Goal: Task Accomplishment & Management: Use online tool/utility

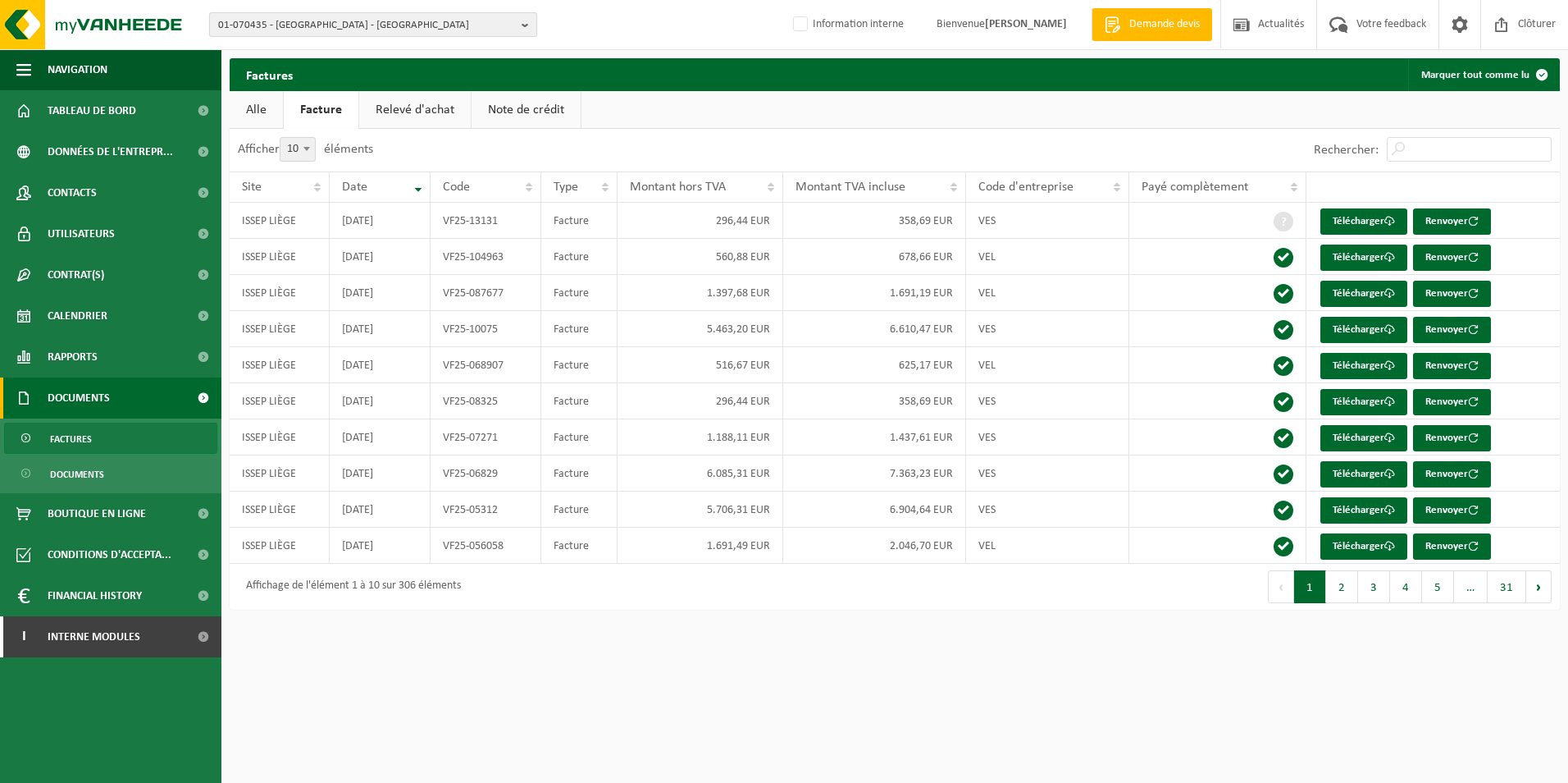
click at [271, 16] on span "01-070435 - ISSEP LIÈGE - LIÈGE" at bounding box center [366, 25] width 297 height 24
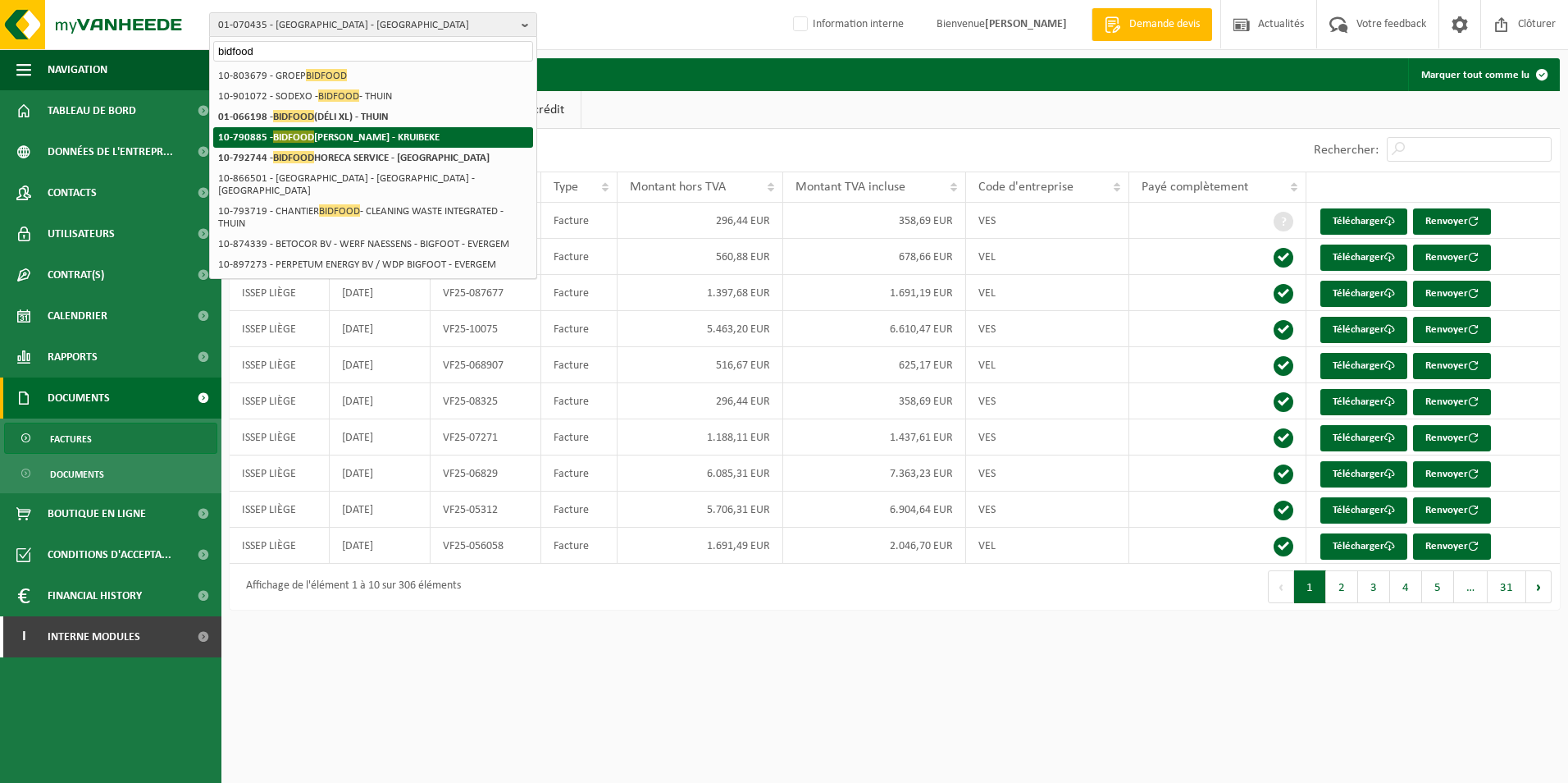
type input "bidfood"
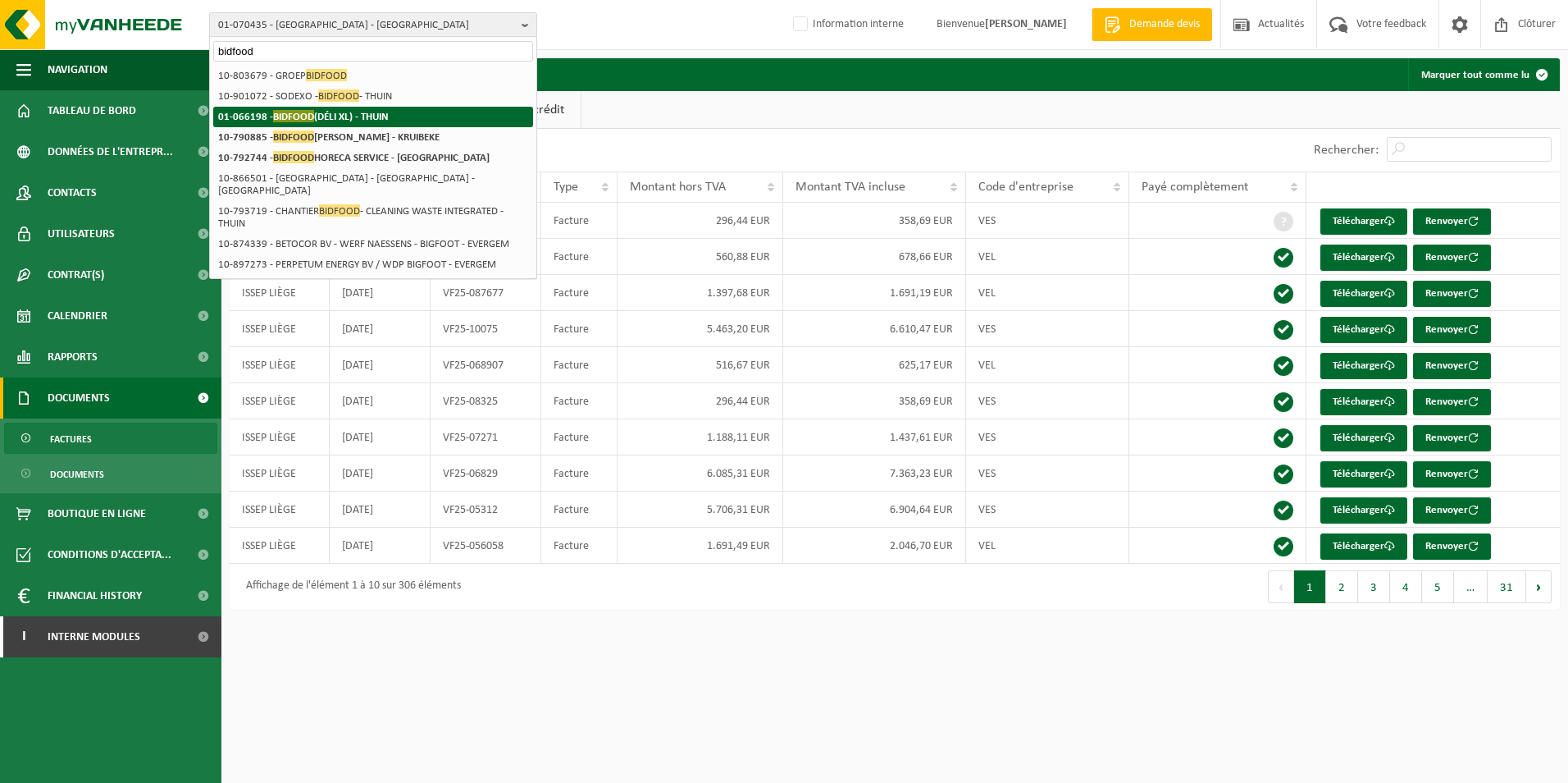
click at [412, 125] on li "01-066198 - BIDFOOD (DÉLI XL) - THUIN" at bounding box center [373, 117] width 320 height 21
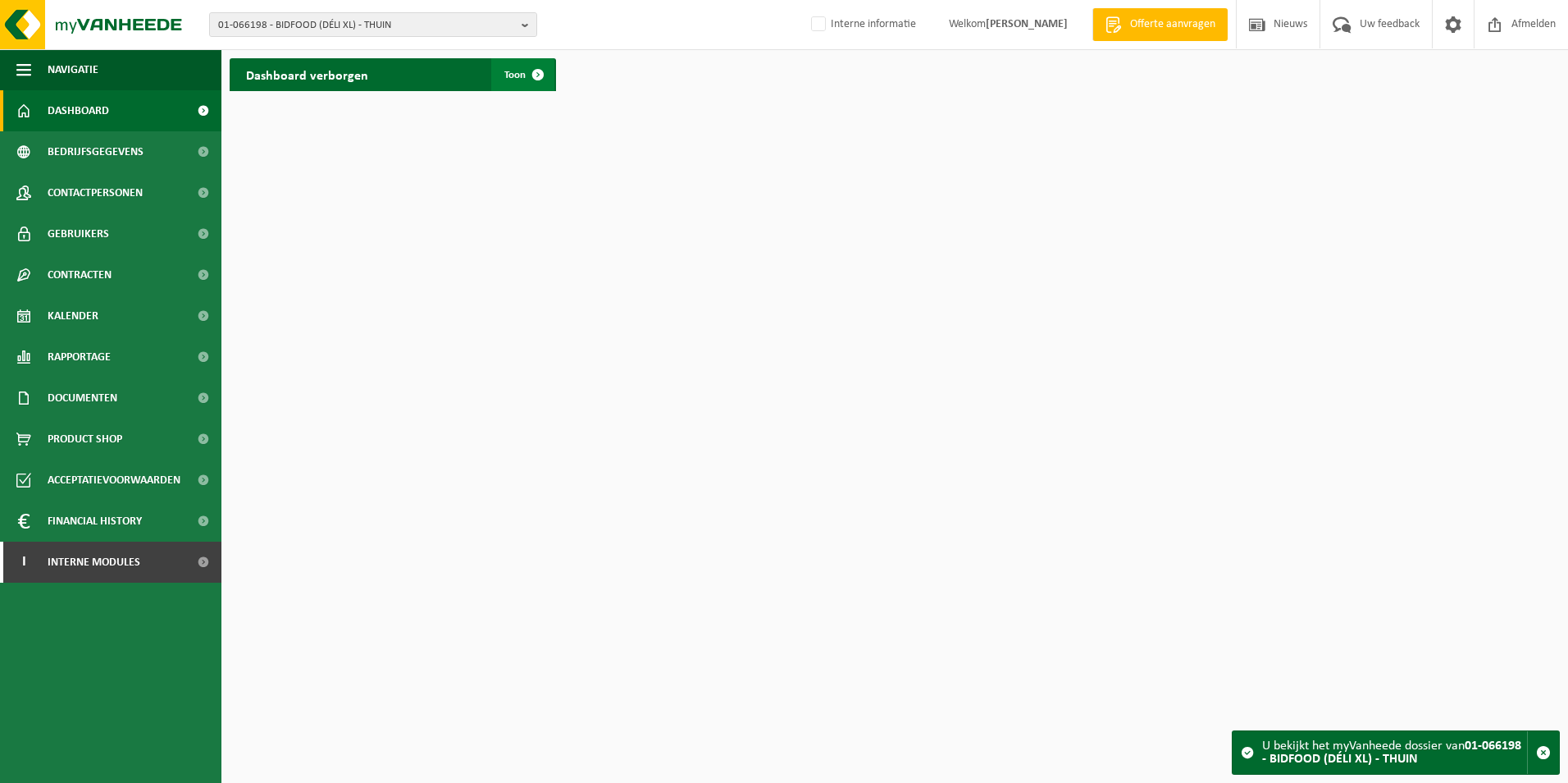
click at [503, 81] on link "Toon" at bounding box center [523, 75] width 63 height 33
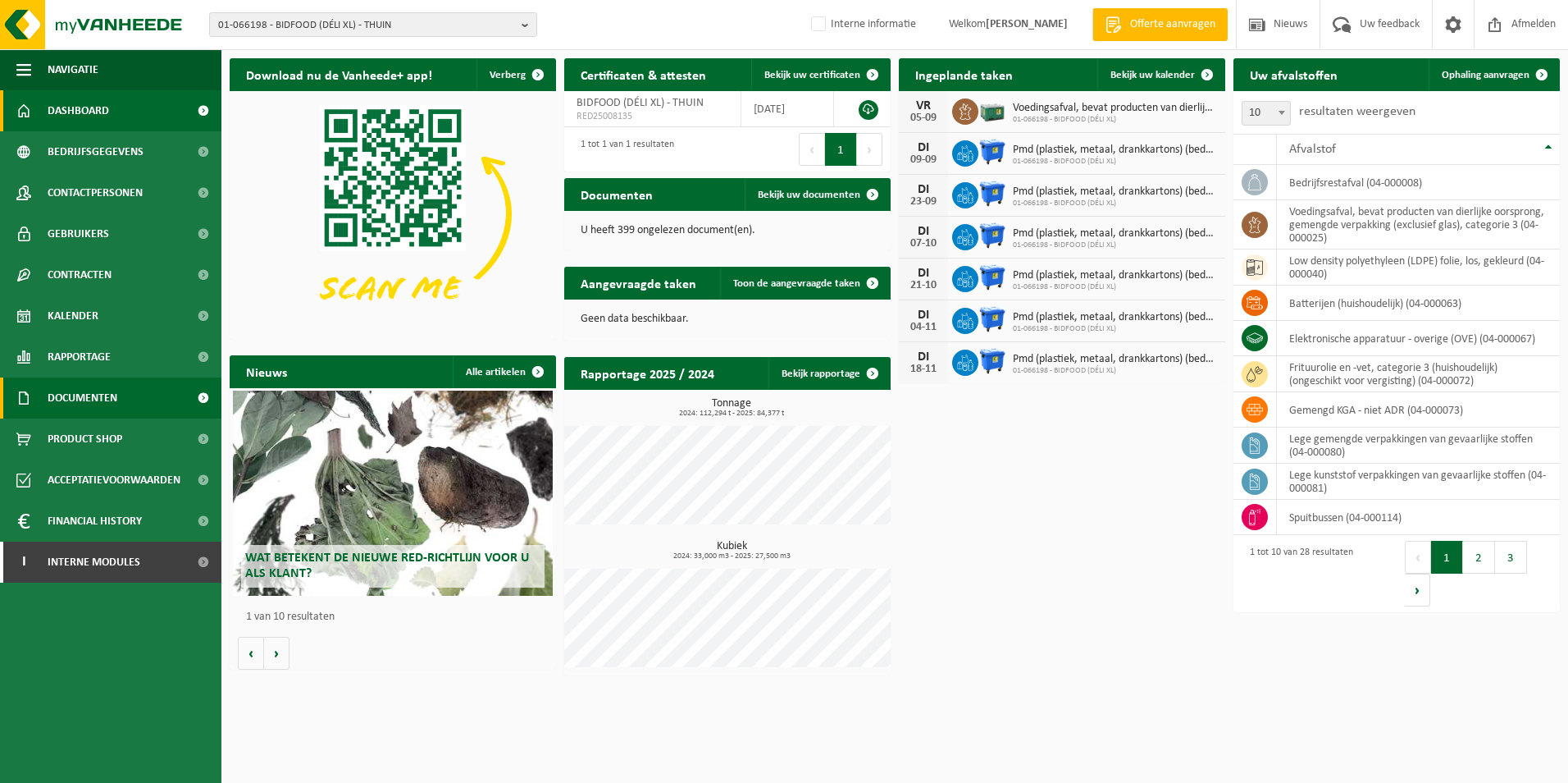
click at [104, 401] on span "Documenten" at bounding box center [83, 398] width 70 height 41
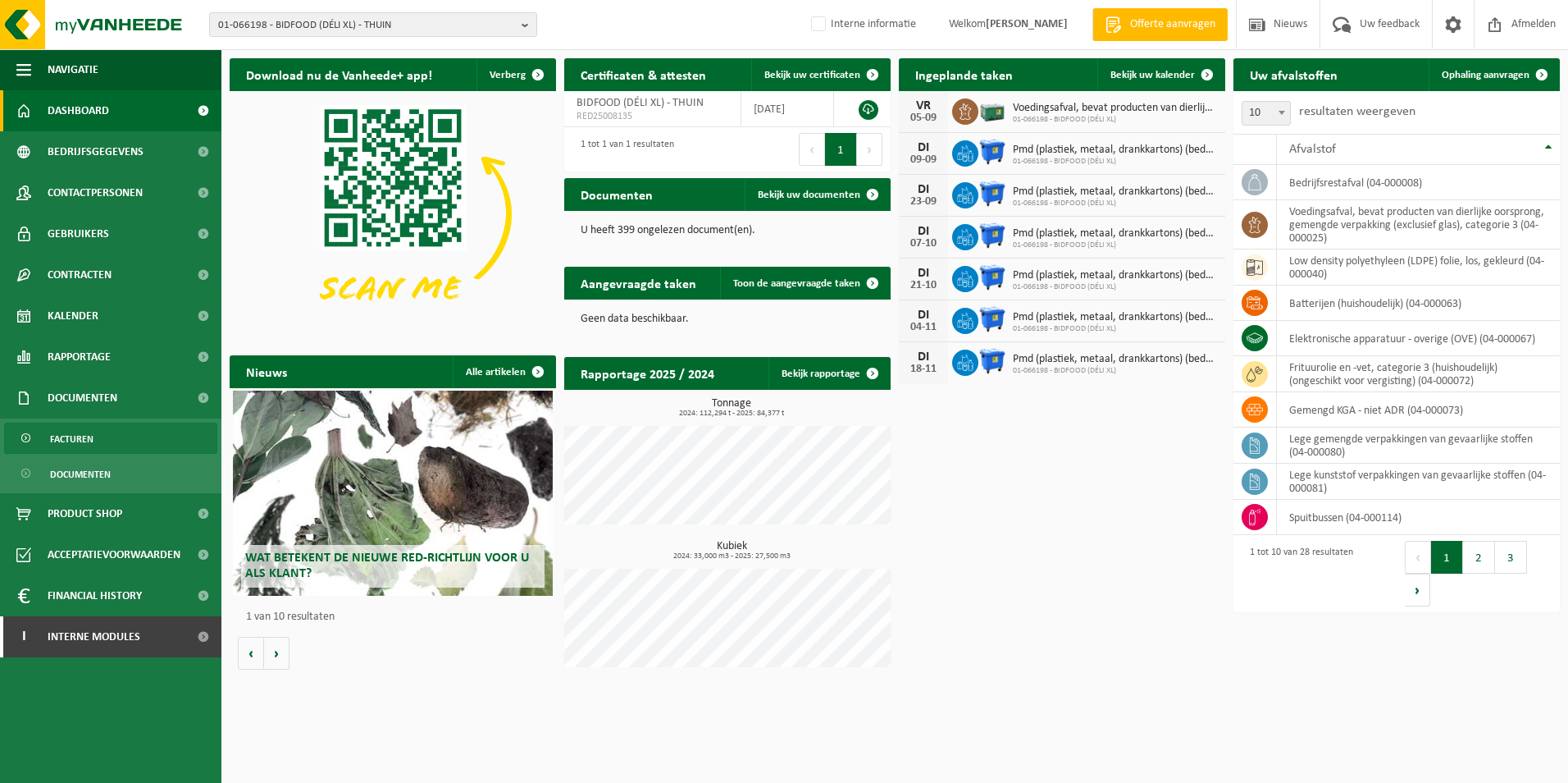
click at [94, 426] on link "Facturen" at bounding box center [111, 439] width 214 height 31
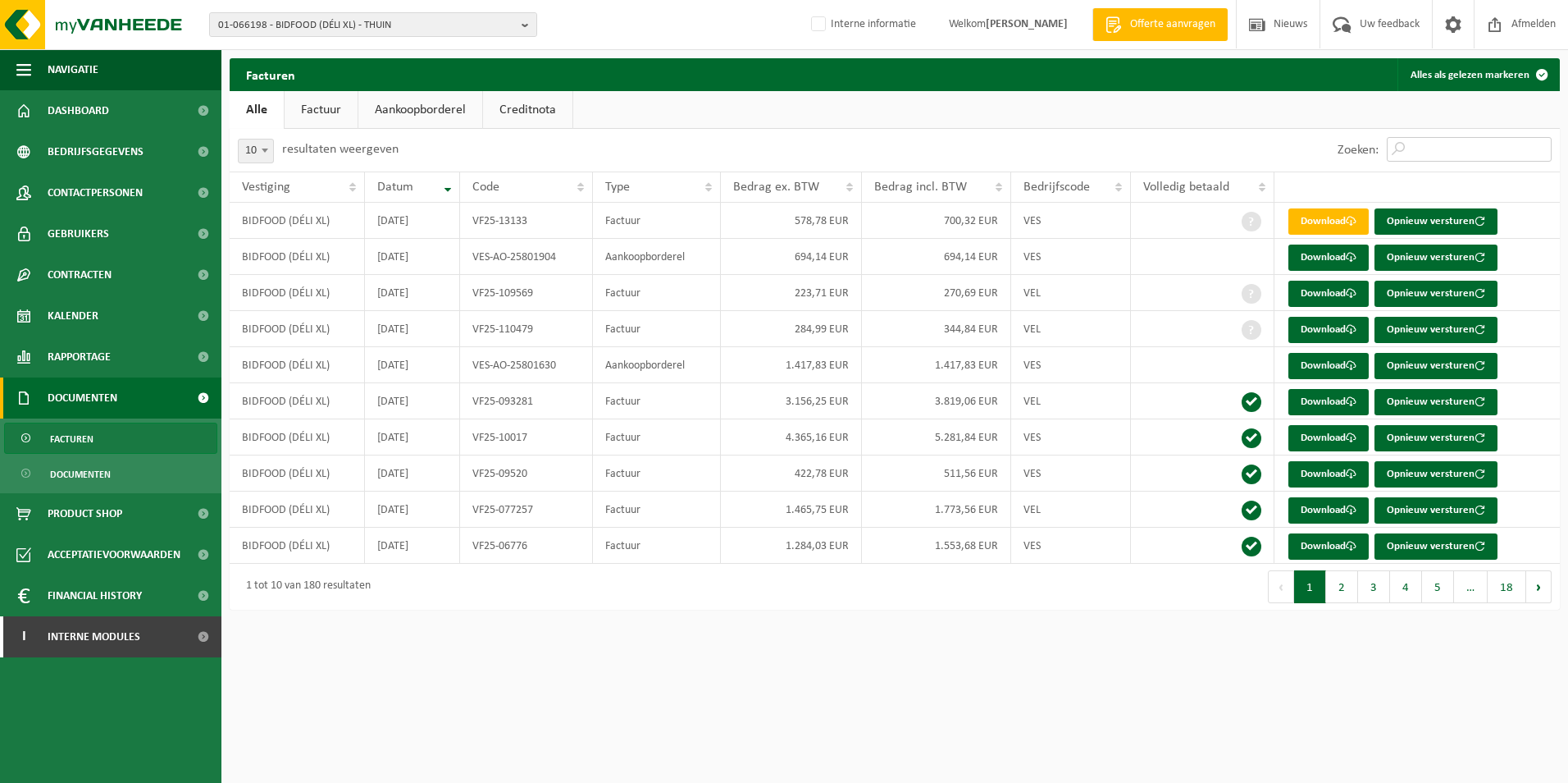
click at [1437, 152] on input "Zoeken:" at bounding box center [1469, 149] width 165 height 24
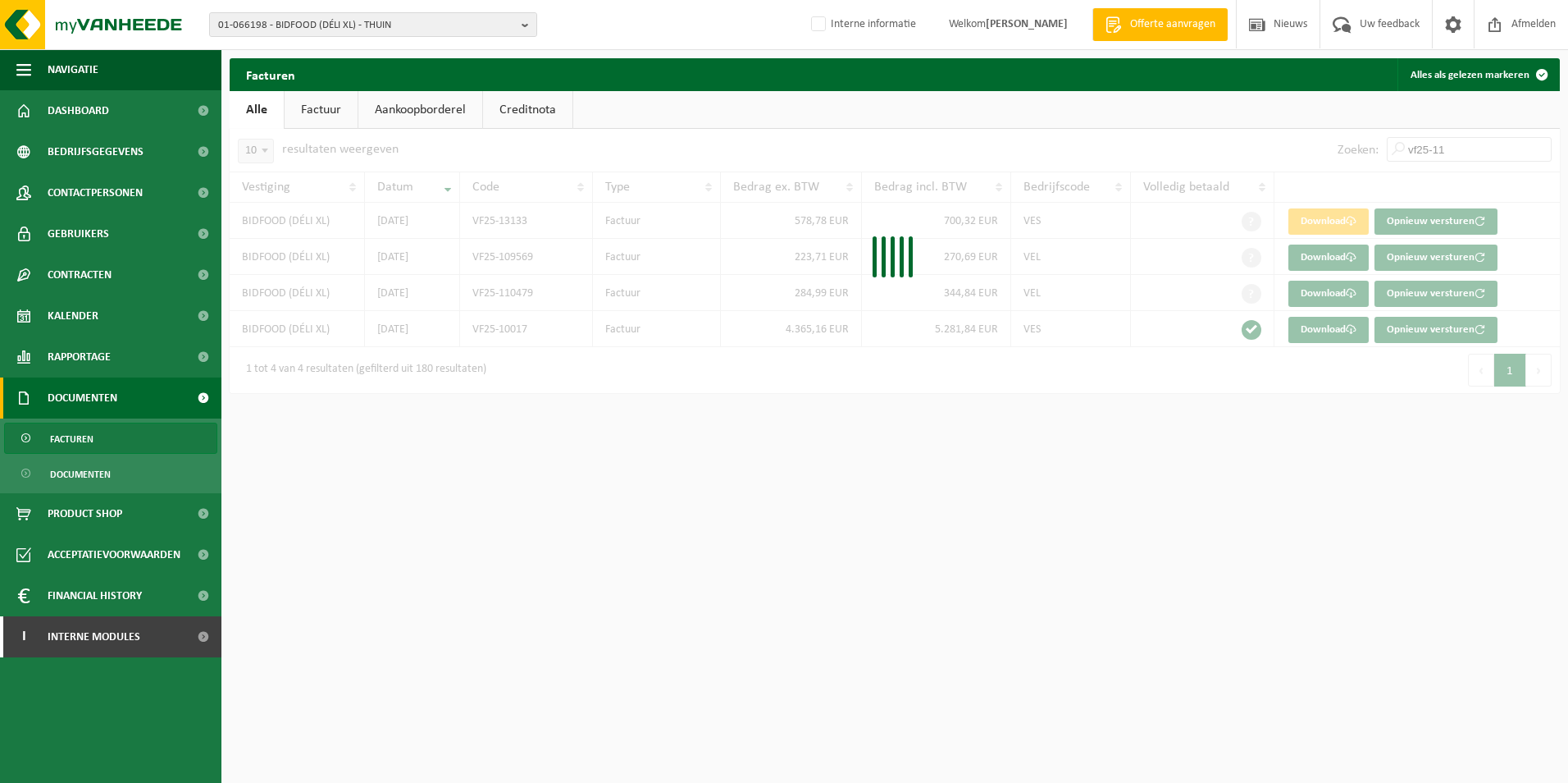
type input "vf25-110"
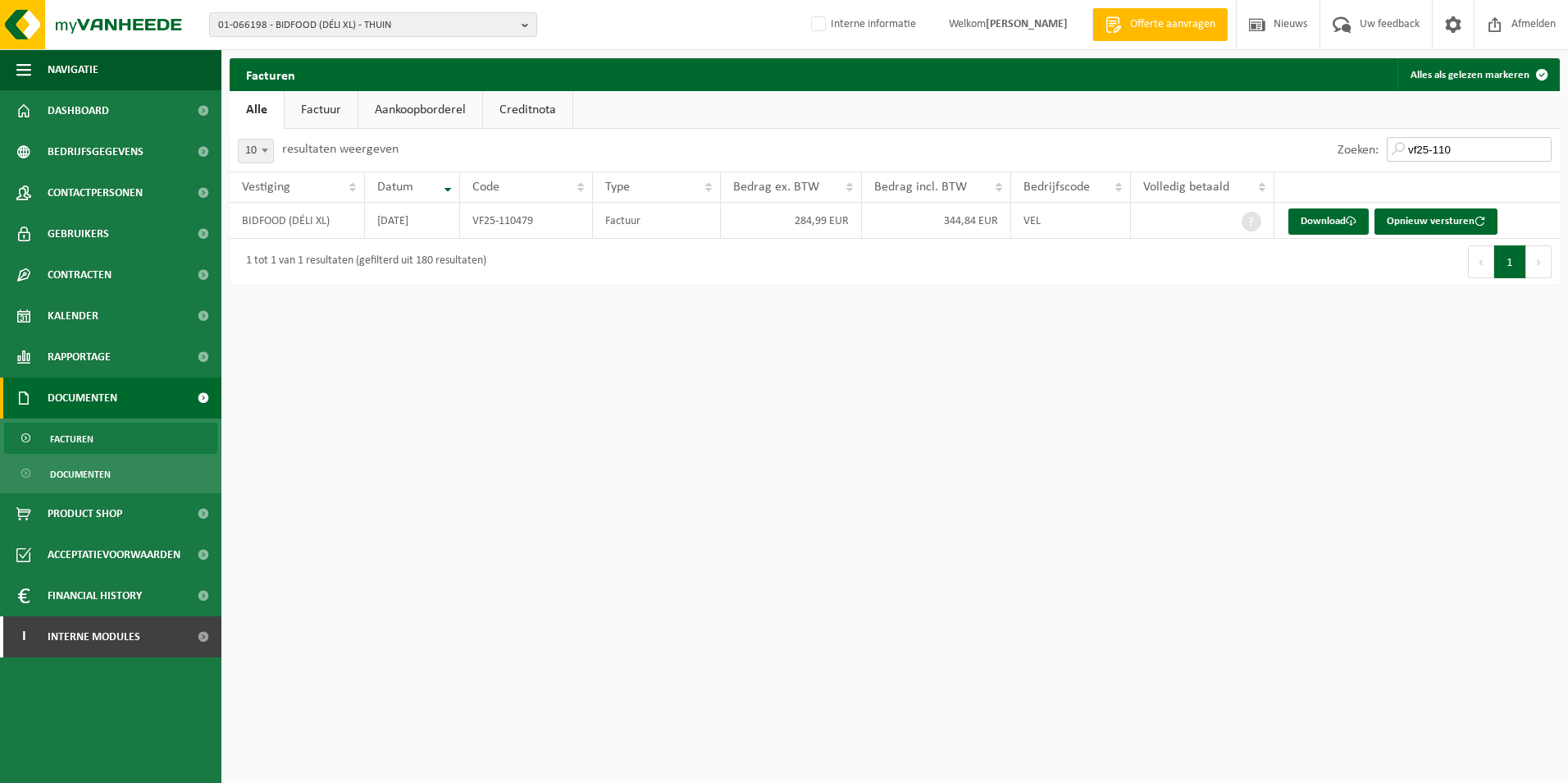
drag, startPoint x: 1458, startPoint y: 145, endPoint x: 1325, endPoint y: 155, distance: 133.4
click at [1325, 155] on div "Zoeken: vf25-110" at bounding box center [1226, 150] width 665 height 43
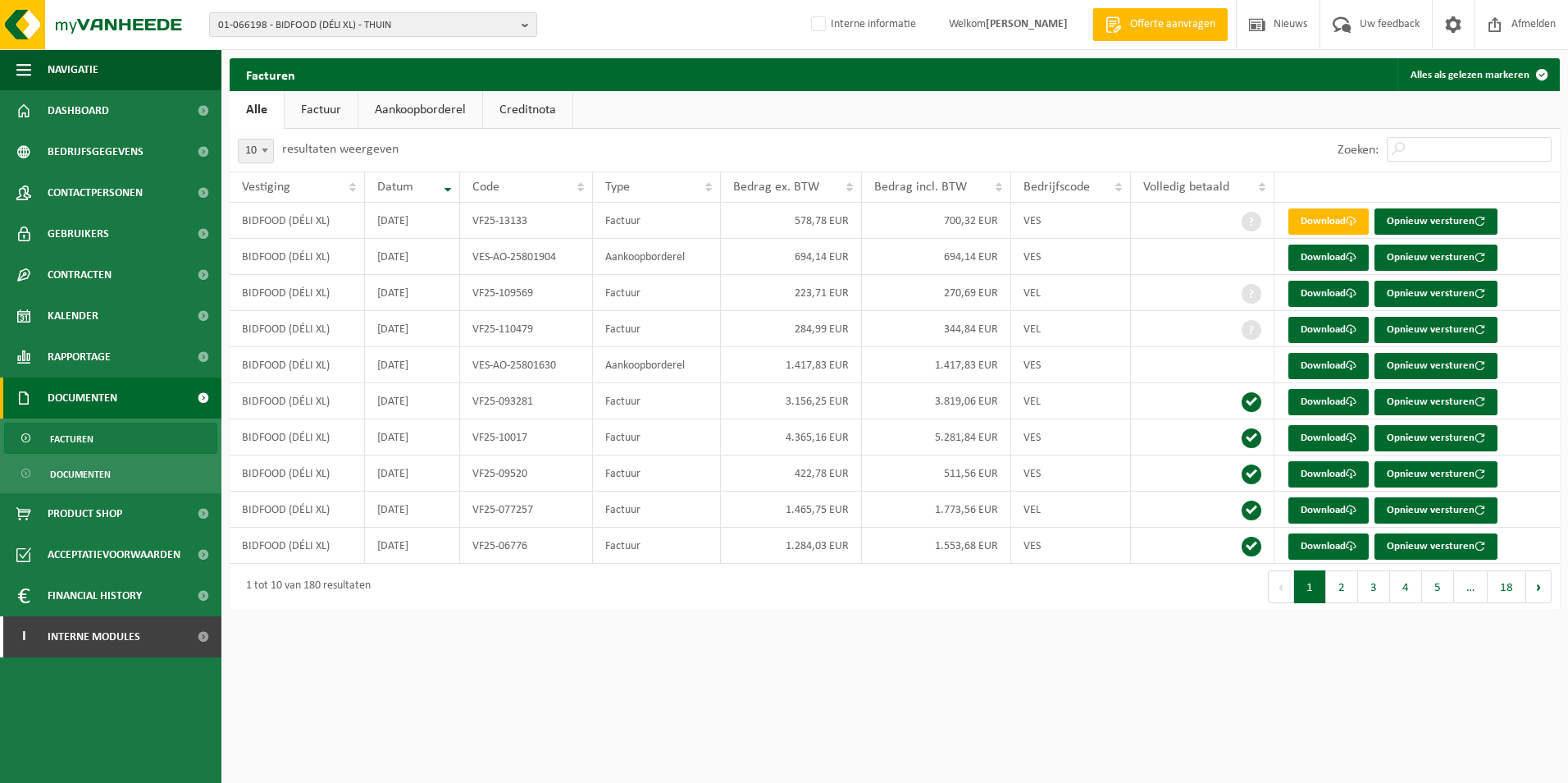
click at [730, 147] on div "10 25 50 100 10 resultaten weergeven" at bounding box center [561, 150] width 665 height 43
click at [1349, 596] on button "2" at bounding box center [1341, 587] width 32 height 33
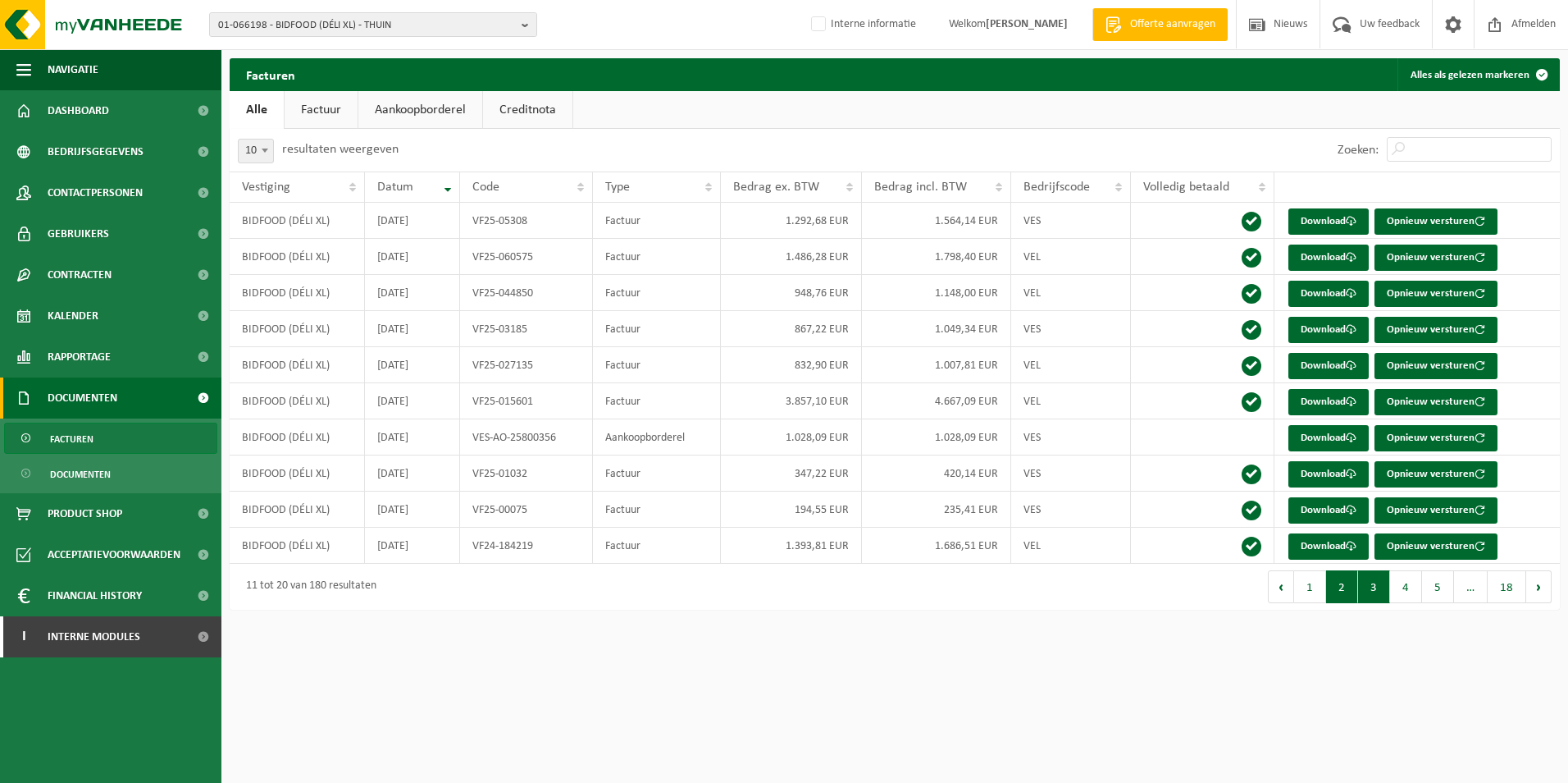
click at [1382, 589] on button "3" at bounding box center [1374, 587] width 32 height 33
click at [1430, 146] on input "Zoeken:" at bounding box center [1469, 149] width 165 height 24
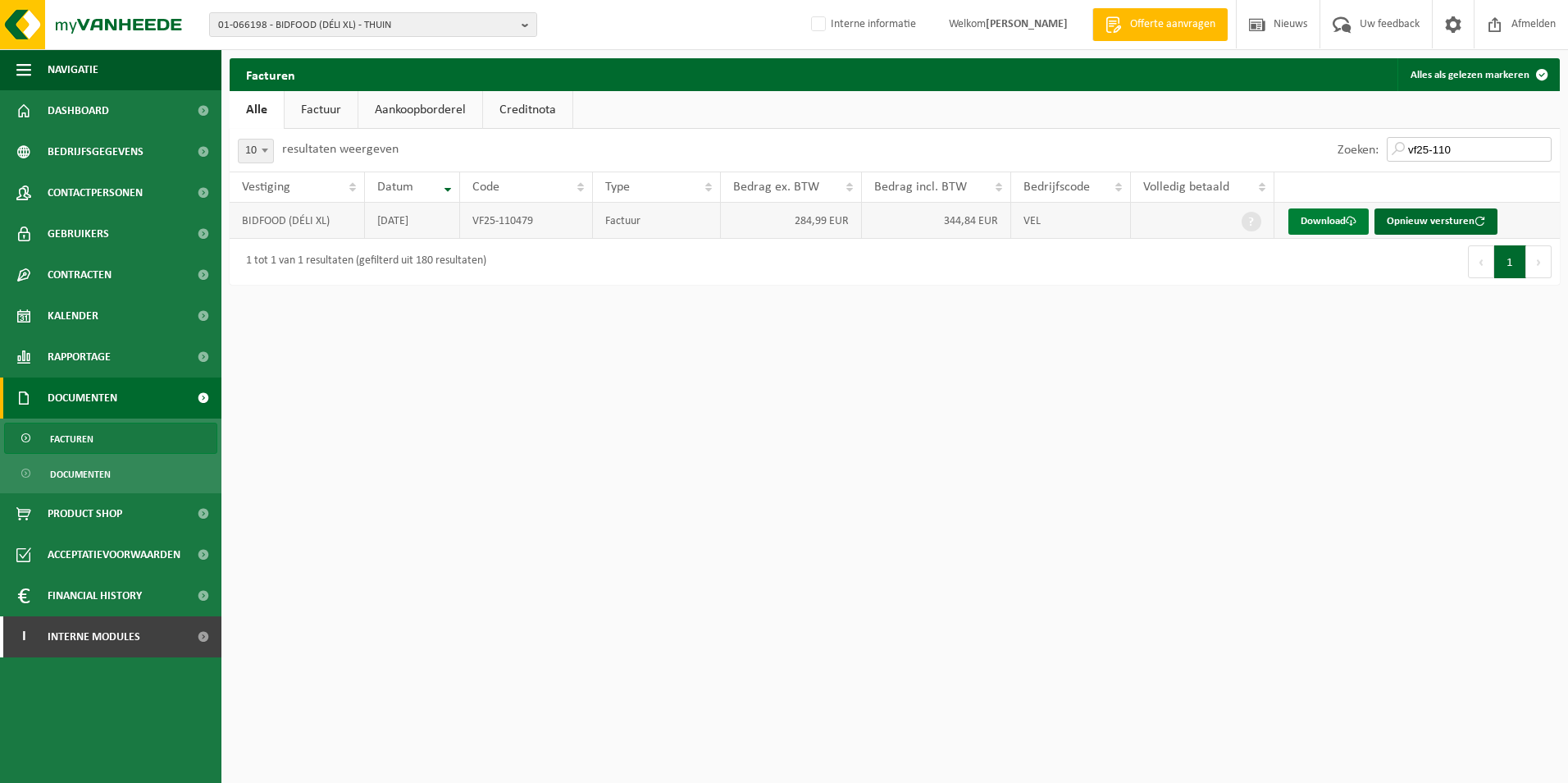
type input "vf25-110"
click at [1348, 225] on span at bounding box center [1351, 221] width 10 height 10
click at [90, 114] on span "Dashboard" at bounding box center [78, 110] width 62 height 41
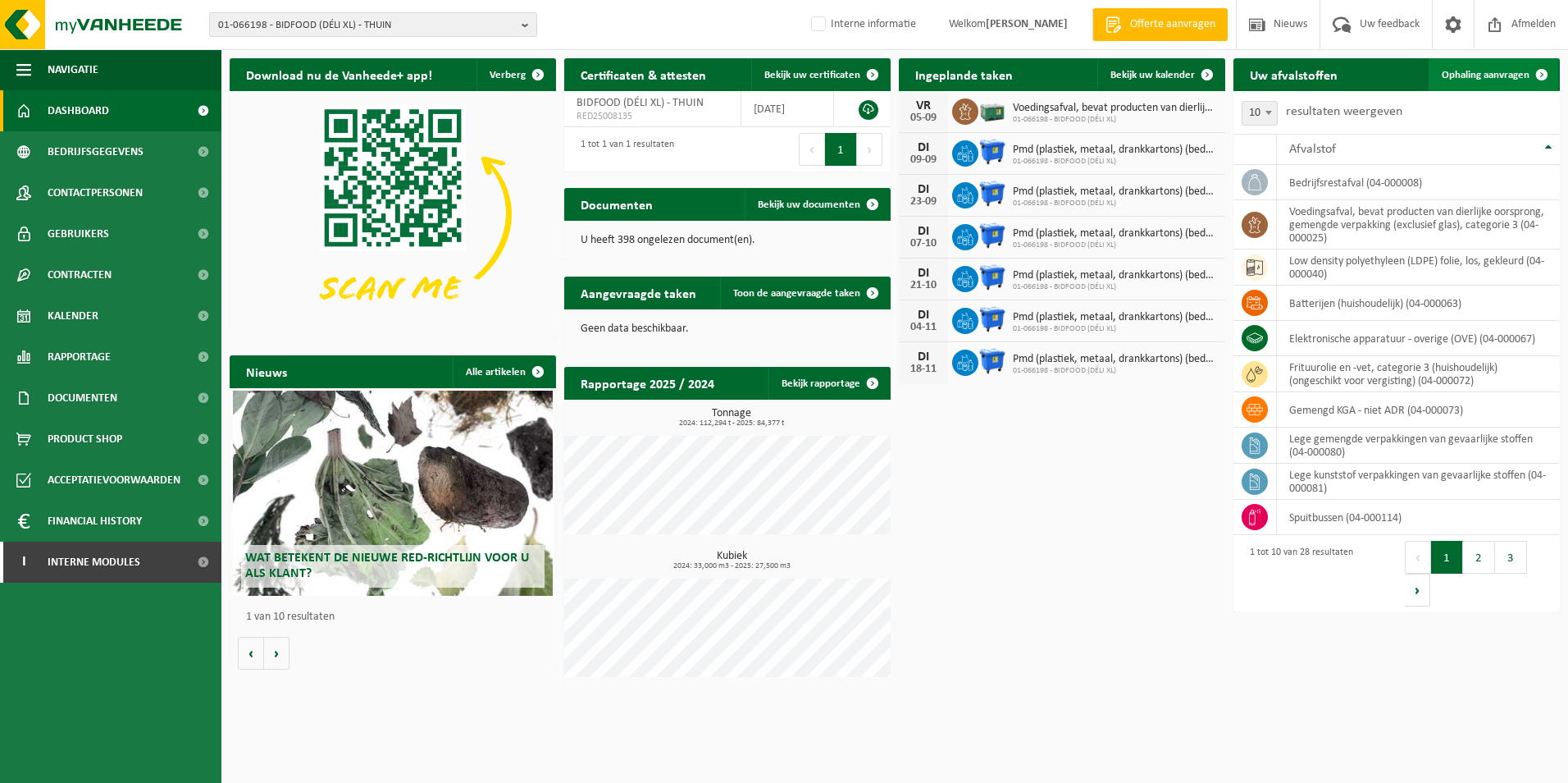
click at [1464, 71] on span "Ophaling aanvragen" at bounding box center [1485, 75] width 88 height 10
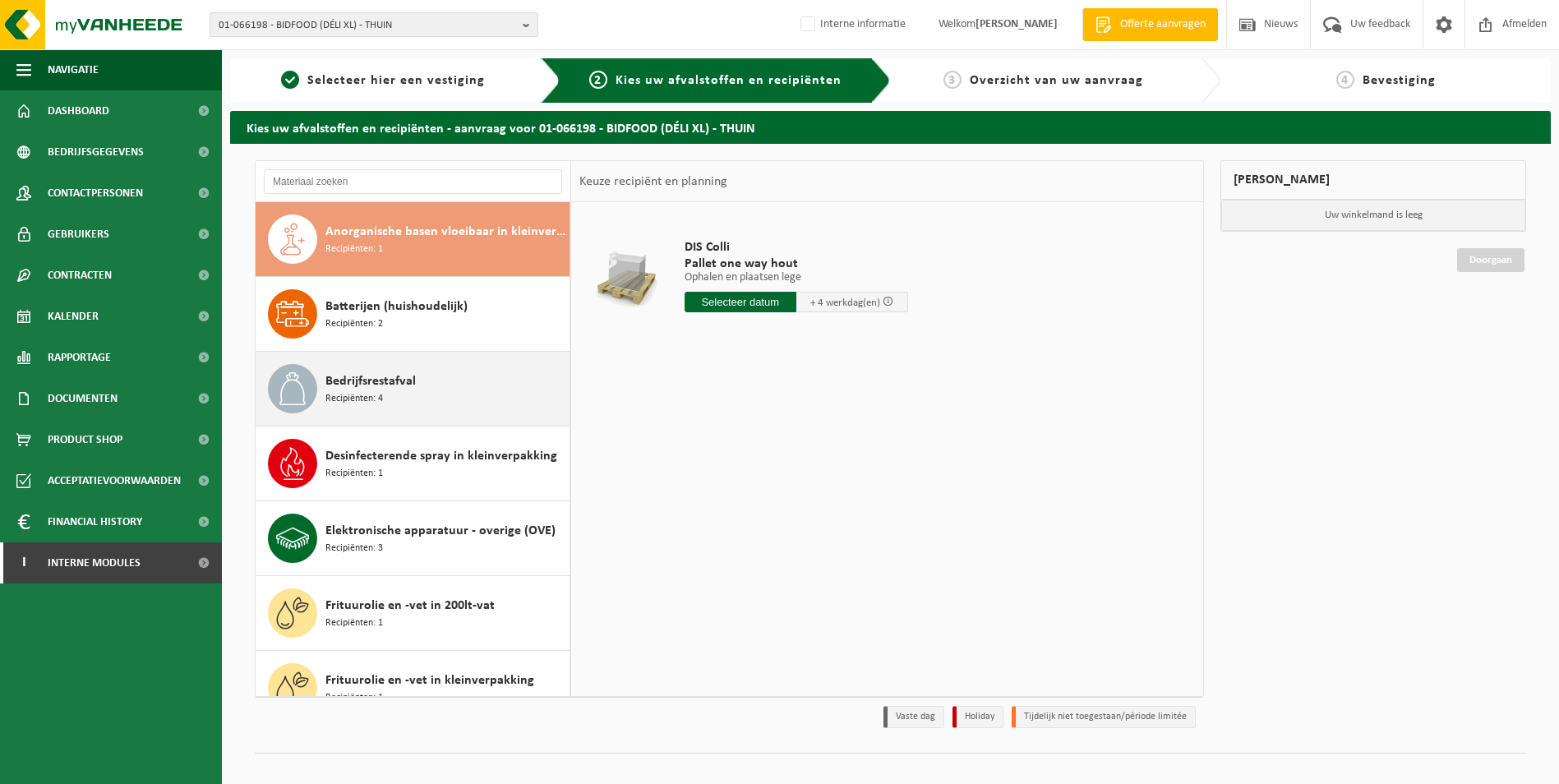
click at [433, 382] on div "Bedrijfsrestafval Recipiënten: 4" at bounding box center [445, 389] width 240 height 49
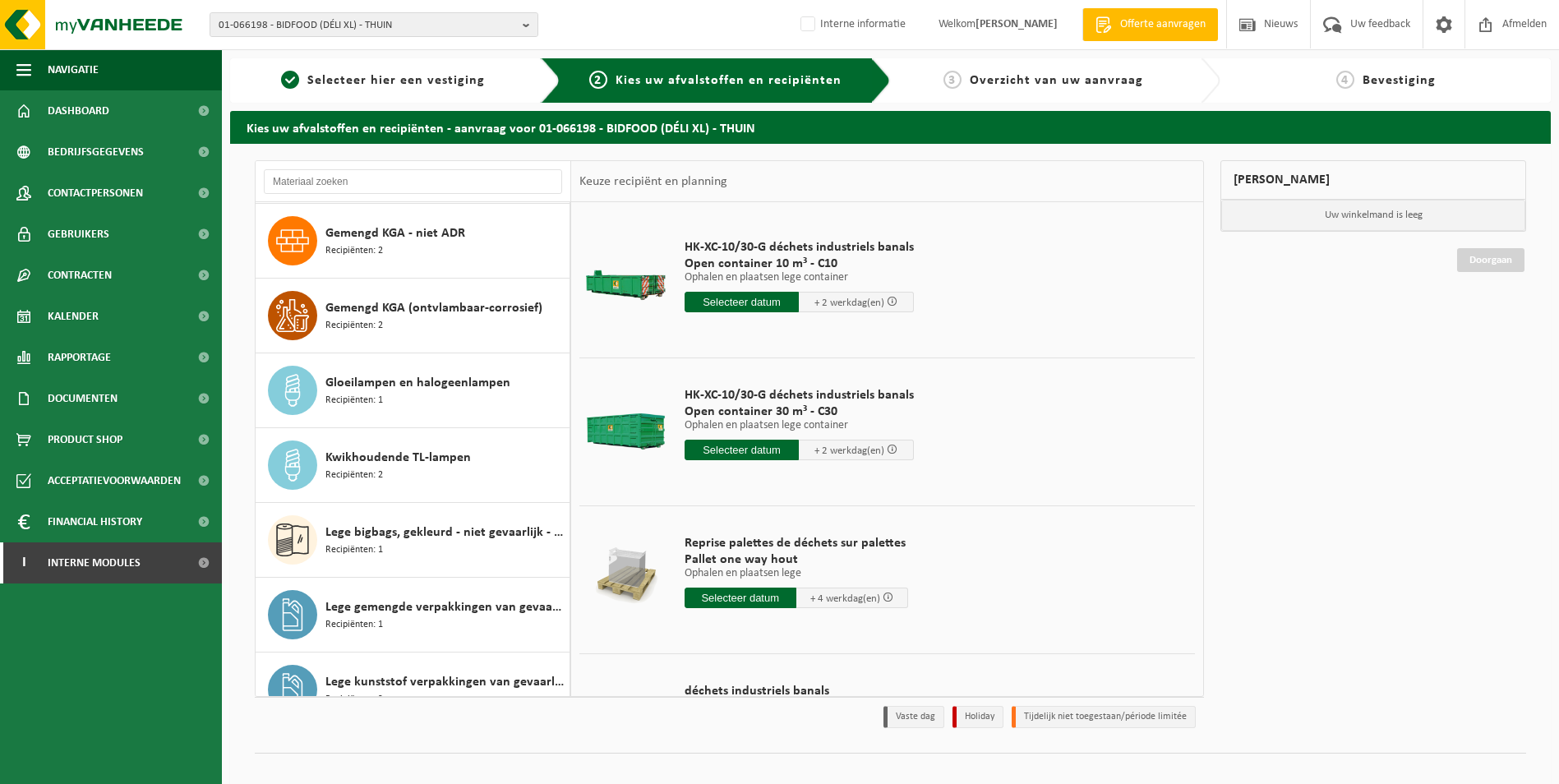
scroll to position [725, 0]
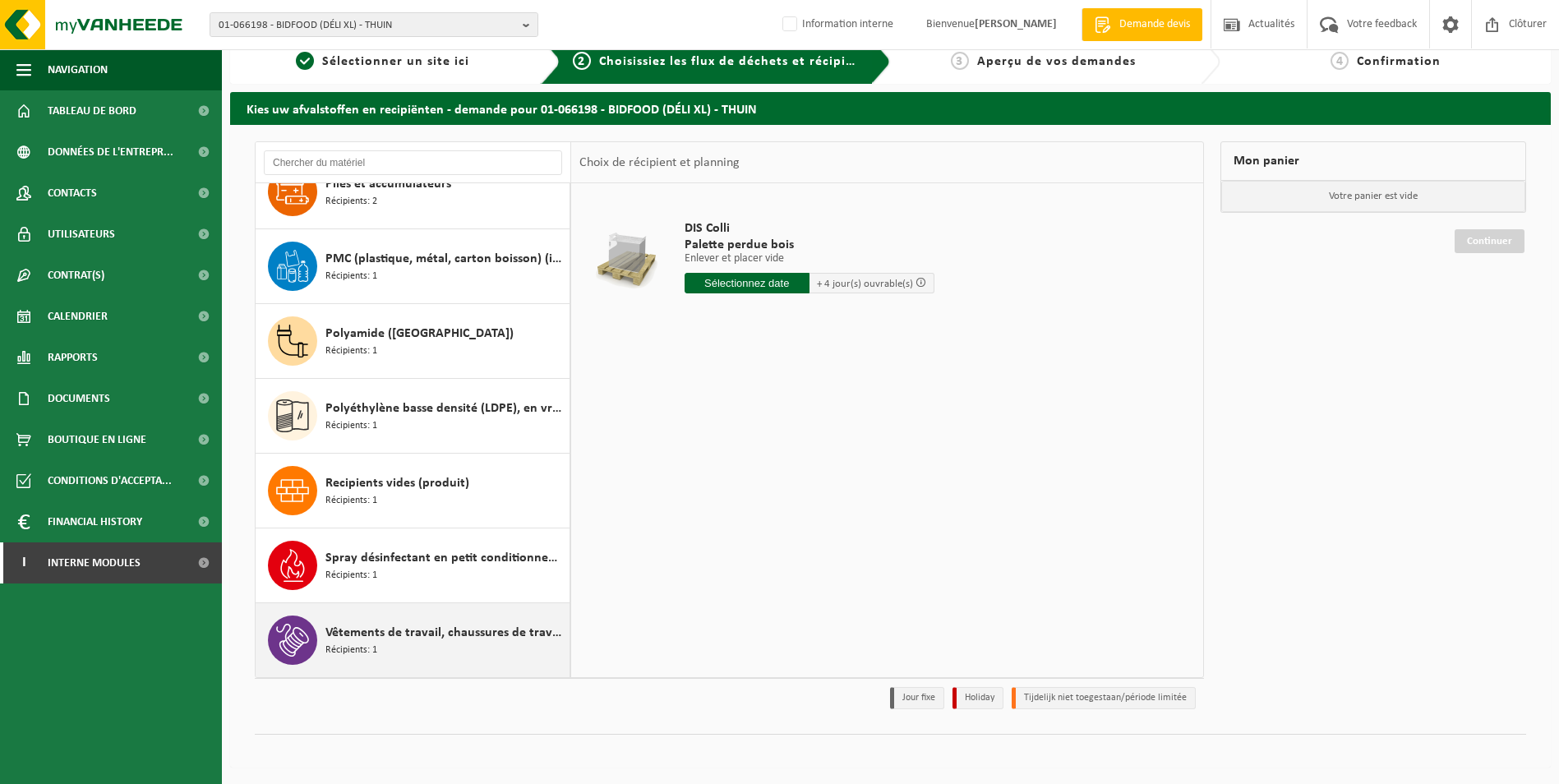
scroll to position [1367, 0]
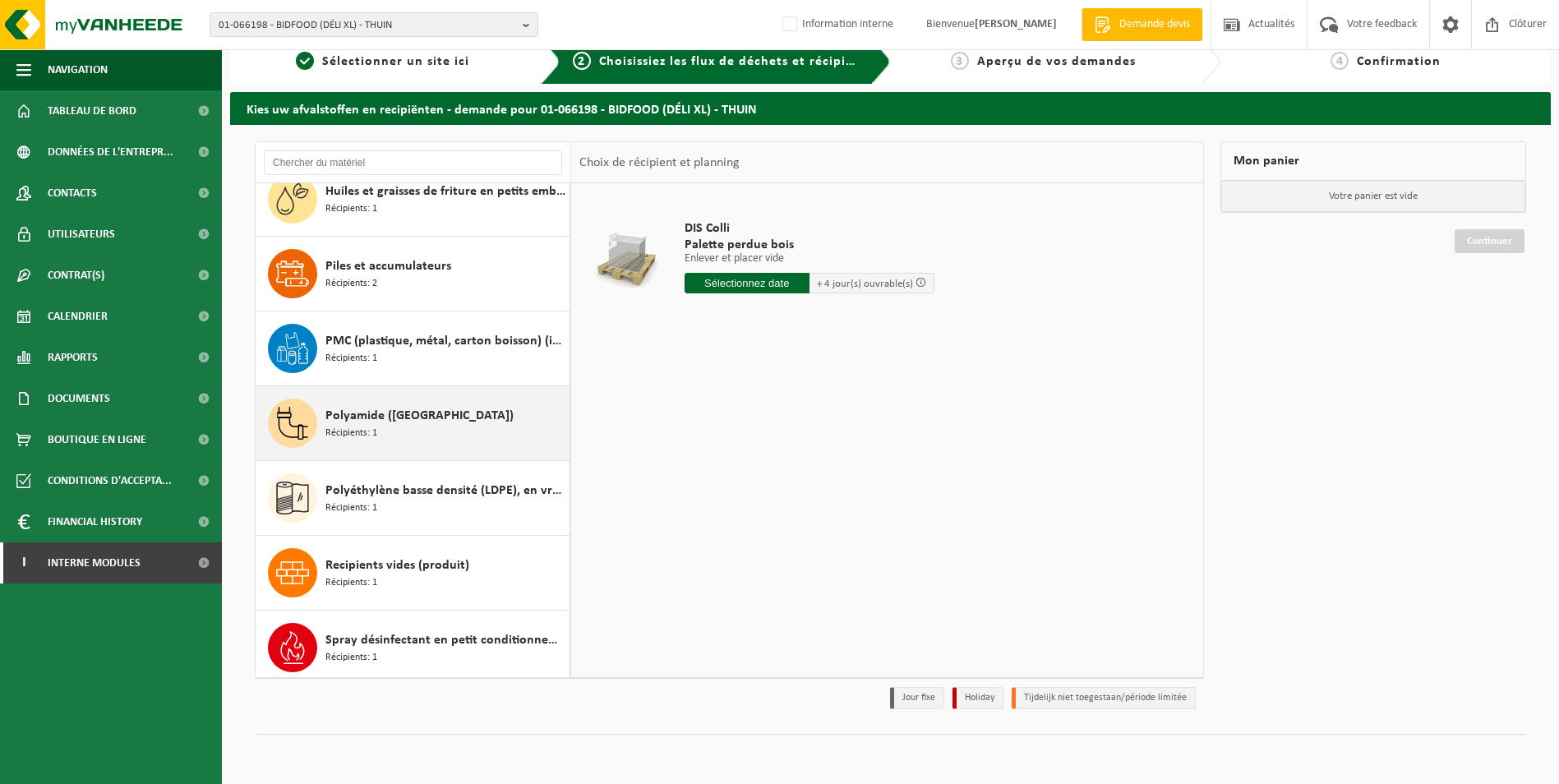
click at [428, 423] on div "Polyamide (PA) Récipients: 1" at bounding box center [445, 423] width 240 height 49
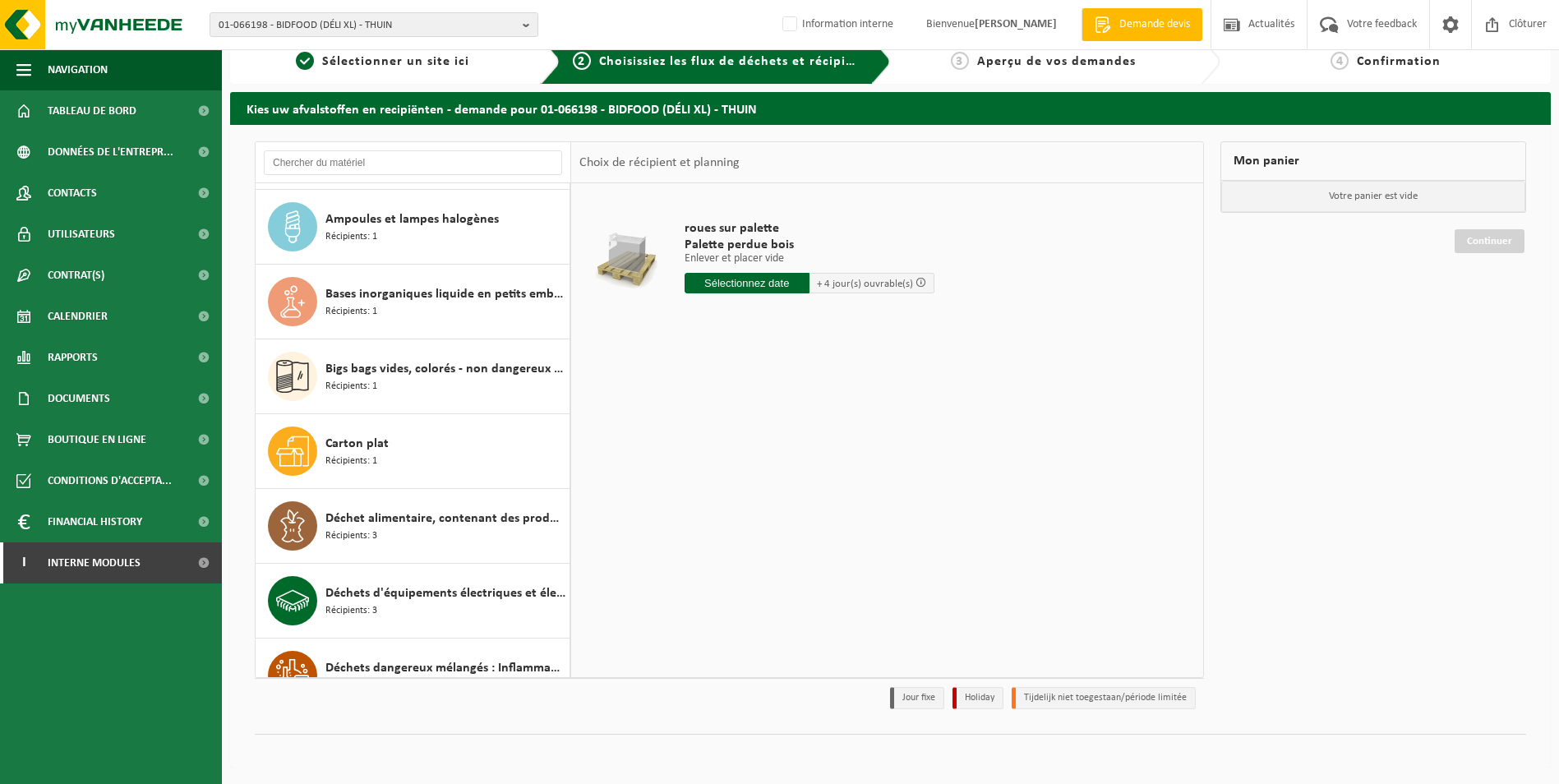
scroll to position [217, 0]
click at [446, 377] on span "Bigs bags vides, colorés - non dangereux - en vrac" at bounding box center [445, 369] width 240 height 20
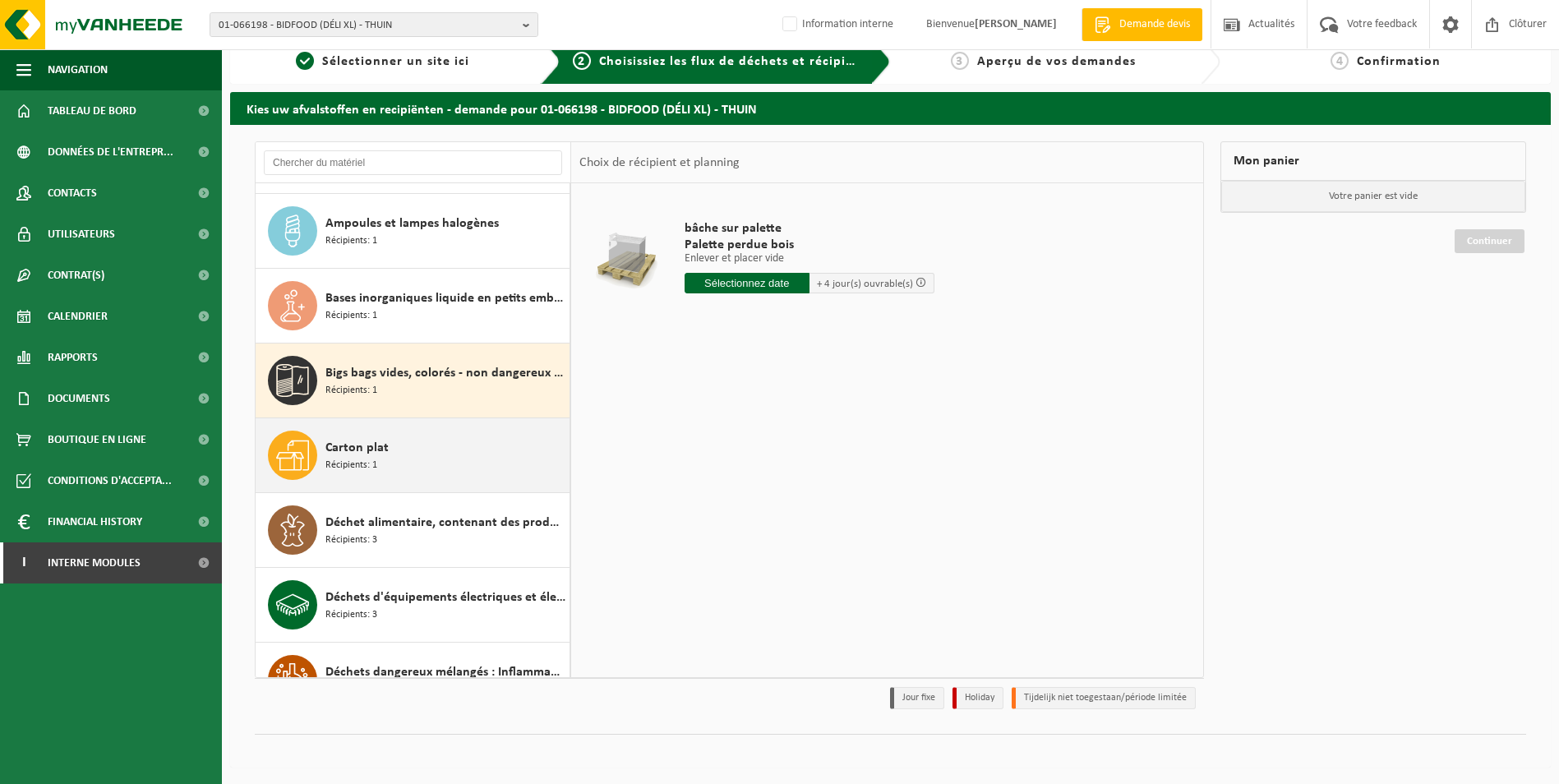
scroll to position [210, 0]
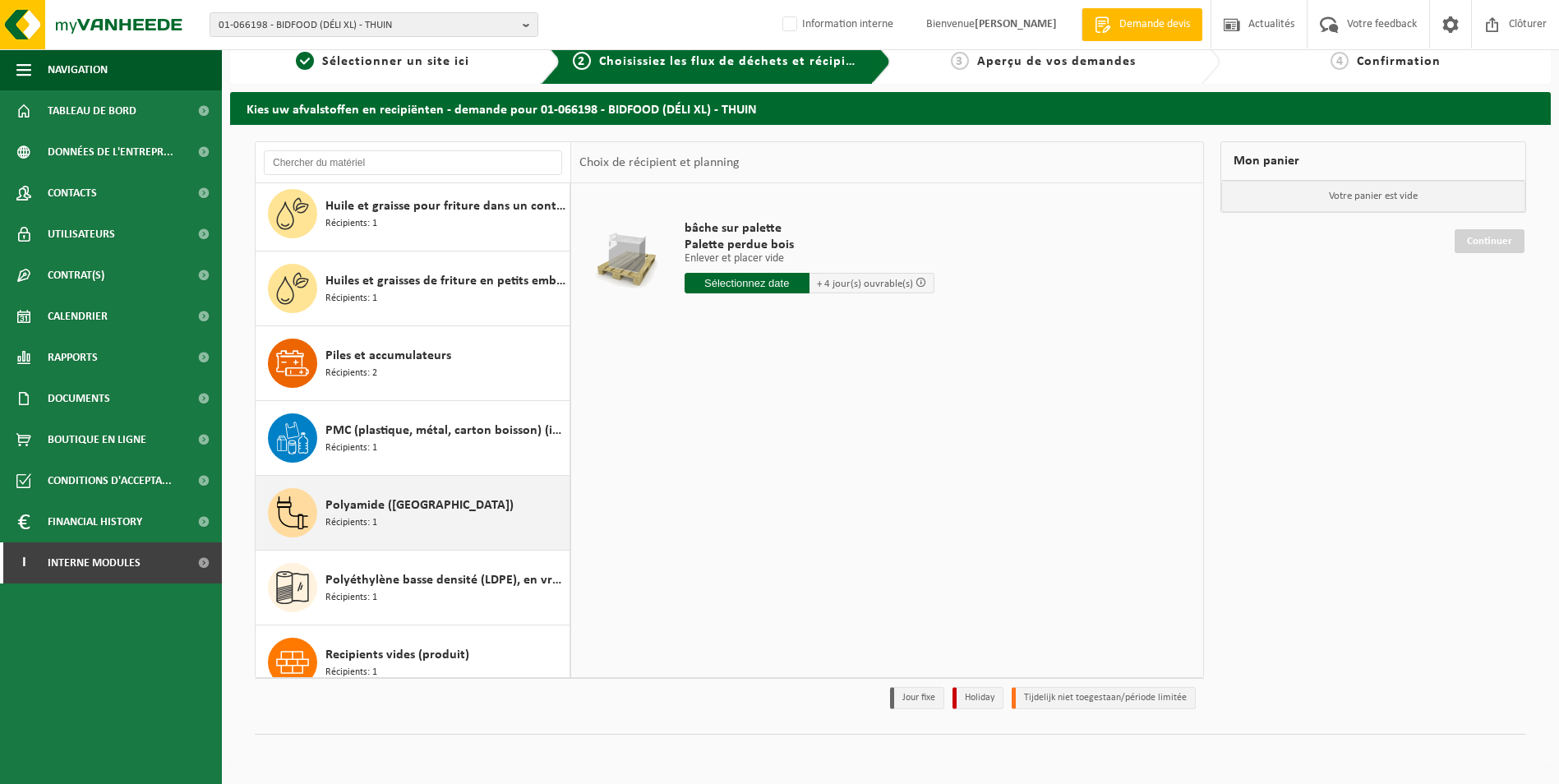
click at [464, 482] on div "Polyamide (PA) Récipients: 1" at bounding box center [413, 512] width 314 height 74
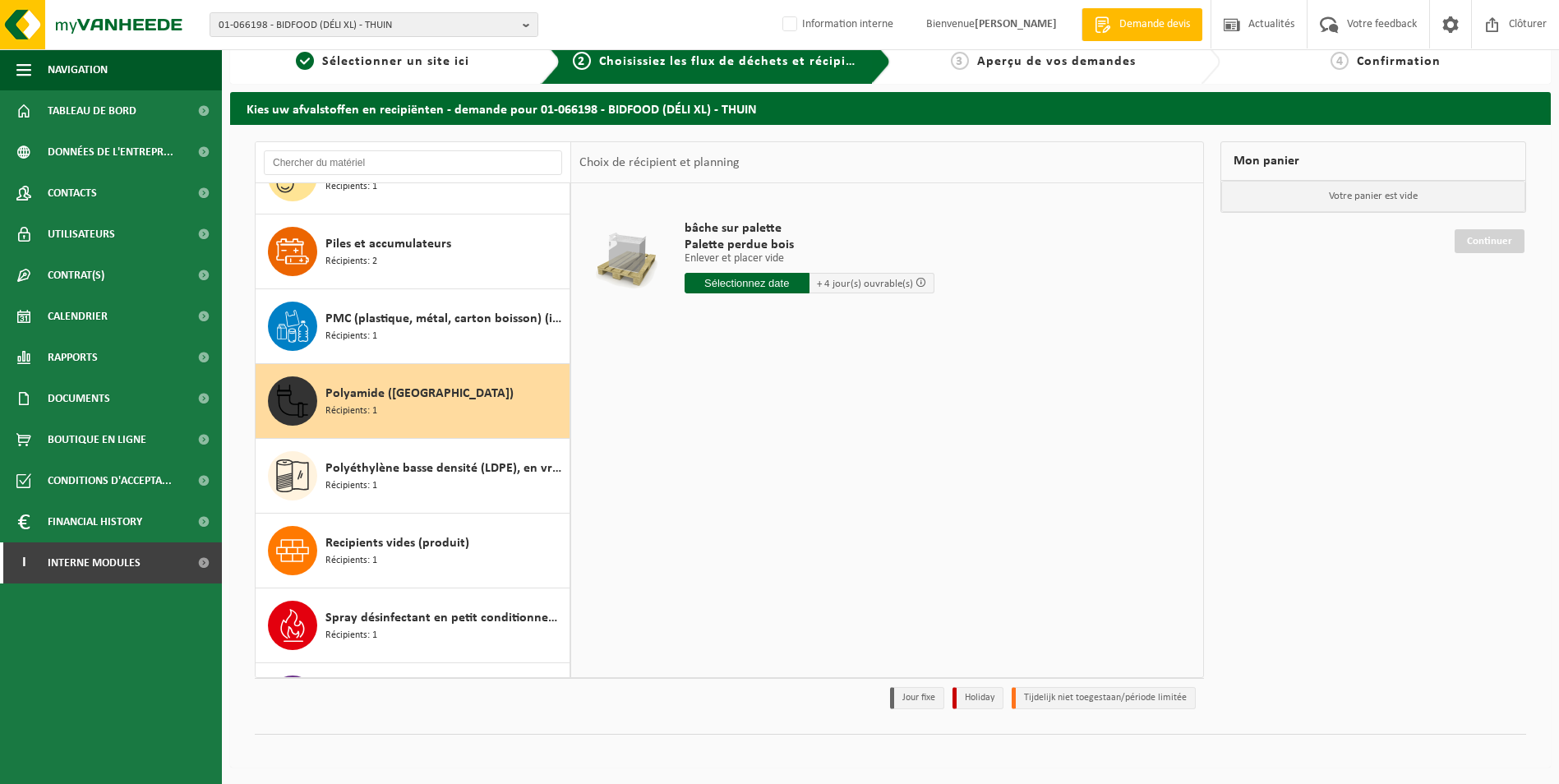
scroll to position [1449, 0]
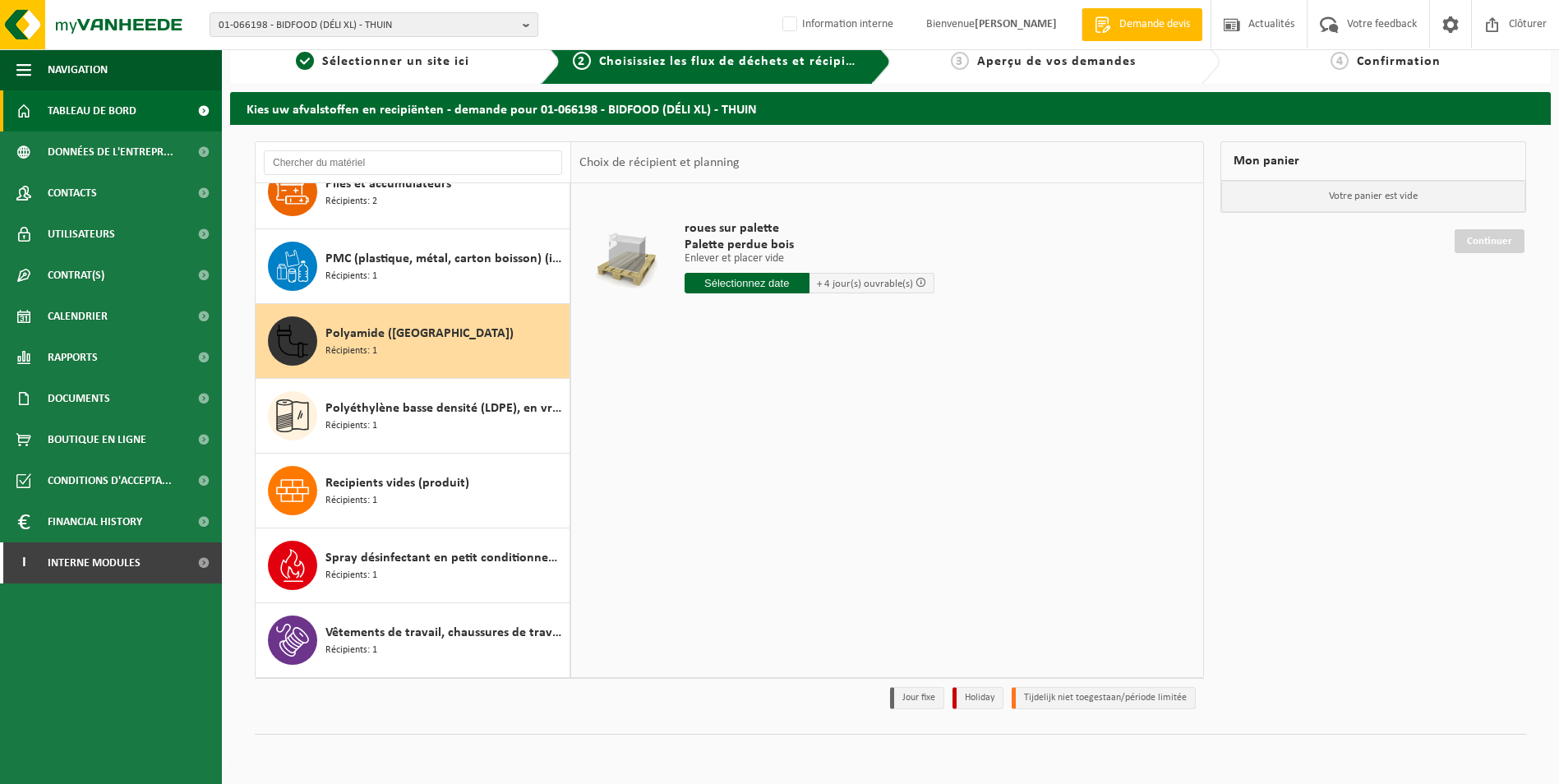
click at [104, 111] on span "Tableau de bord" at bounding box center [93, 110] width 89 height 41
